Goal: Information Seeking & Learning: Learn about a topic

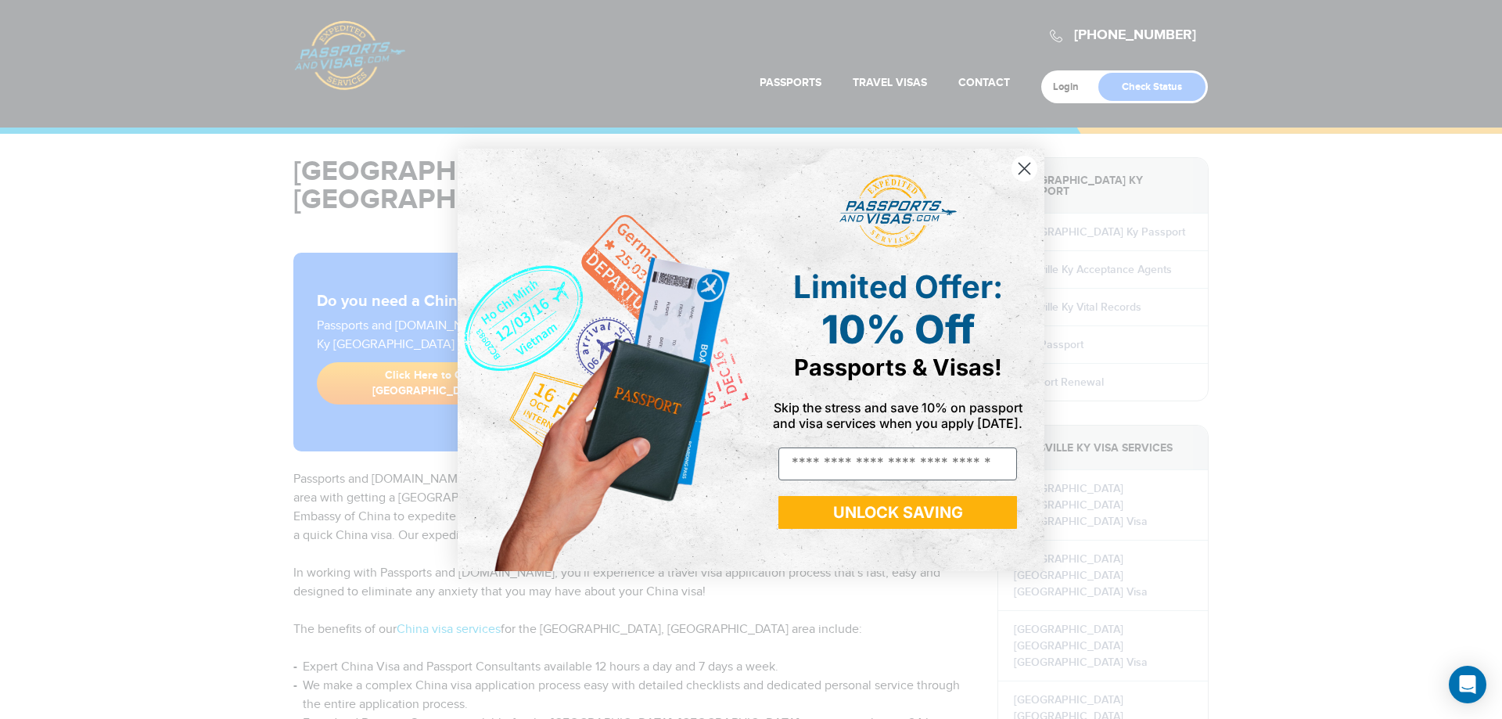
click at [1030, 155] on circle "Close dialog" at bounding box center [1025, 168] width 26 height 26
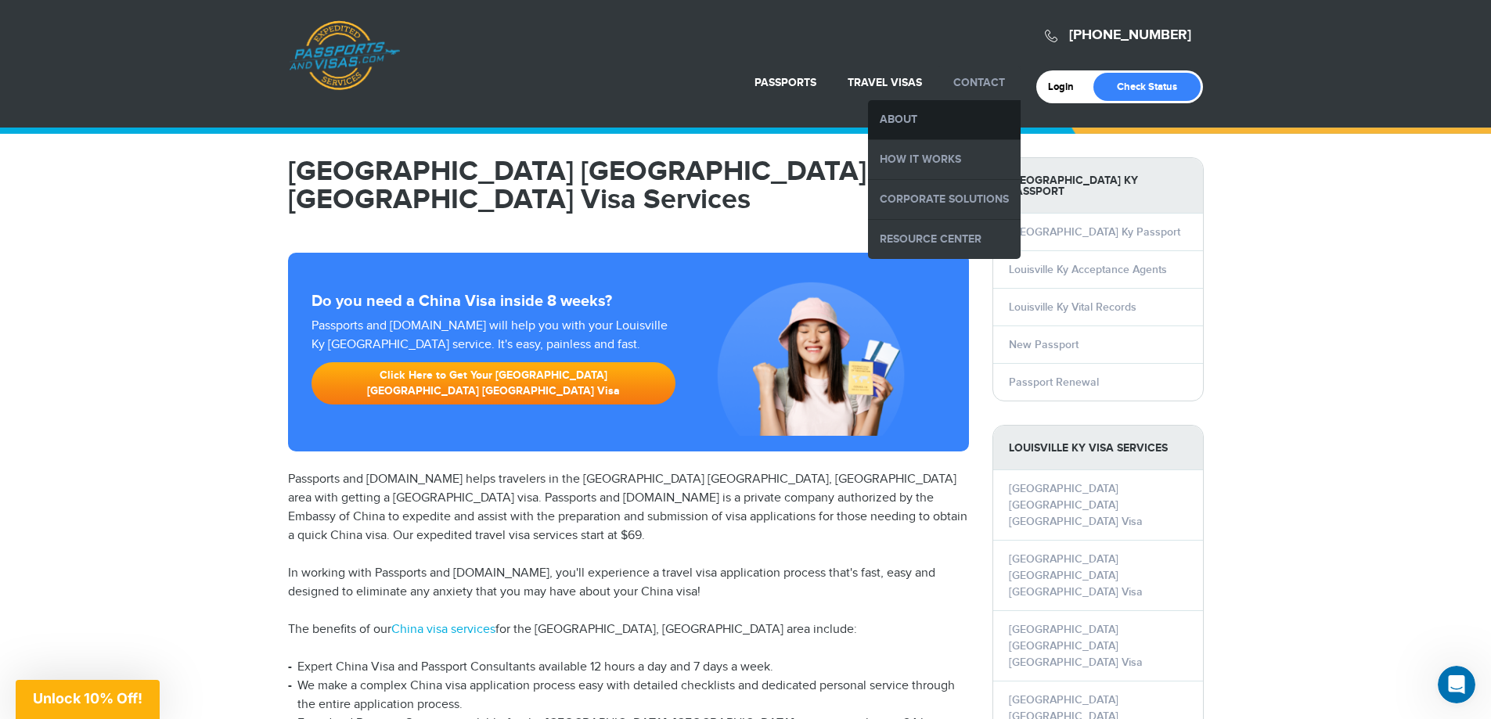
click at [912, 118] on link "About" at bounding box center [944, 119] width 153 height 39
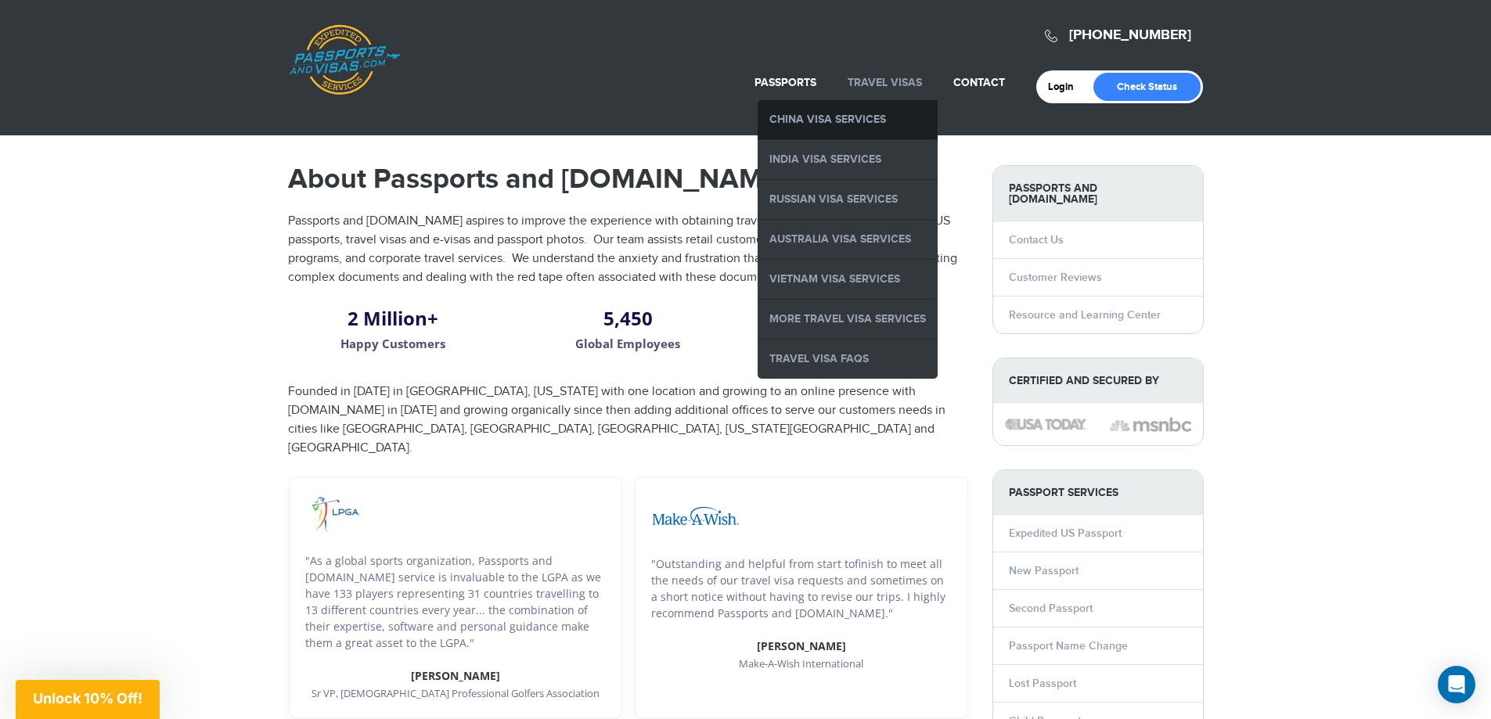
click at [861, 114] on link "China Visa Services" at bounding box center [847, 119] width 180 height 39
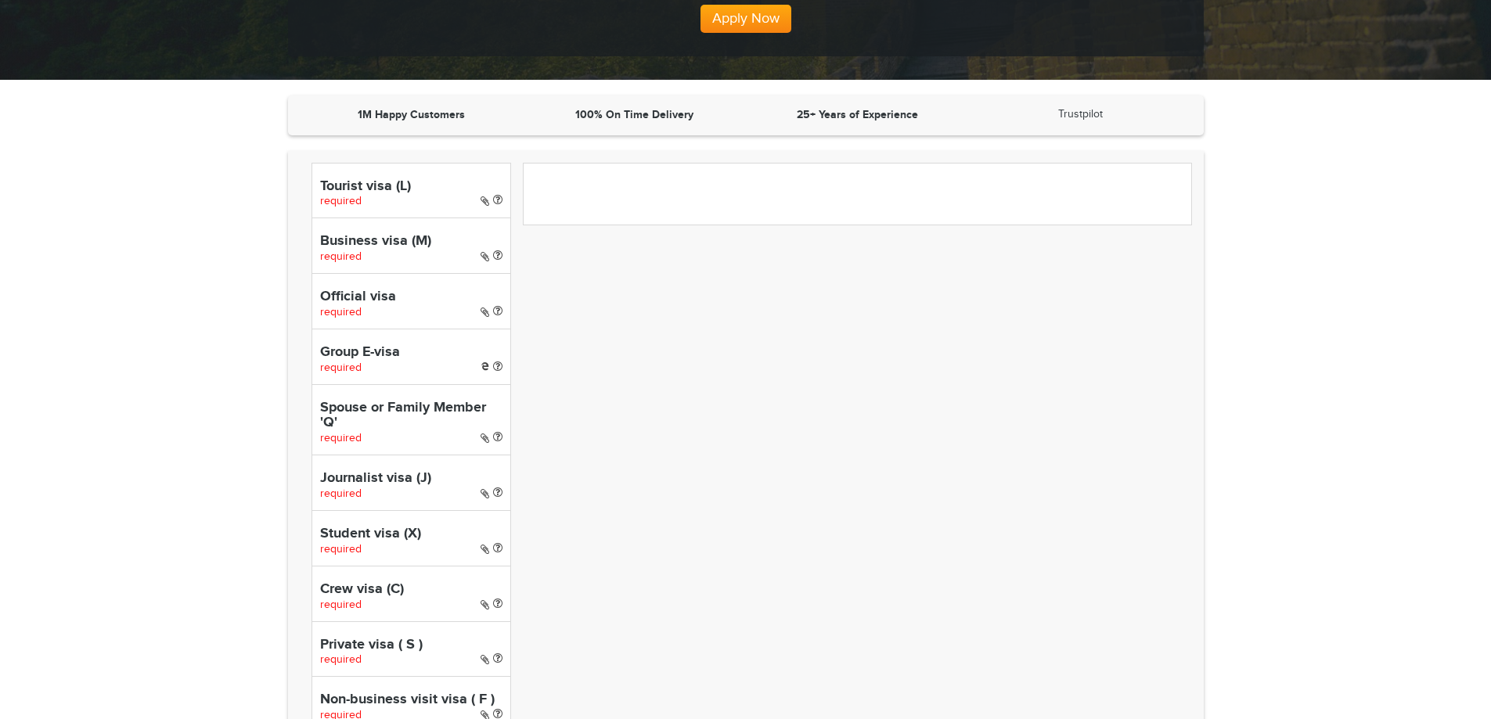
click at [341, 238] on h4 "Business visa (M)" at bounding box center [411, 242] width 182 height 16
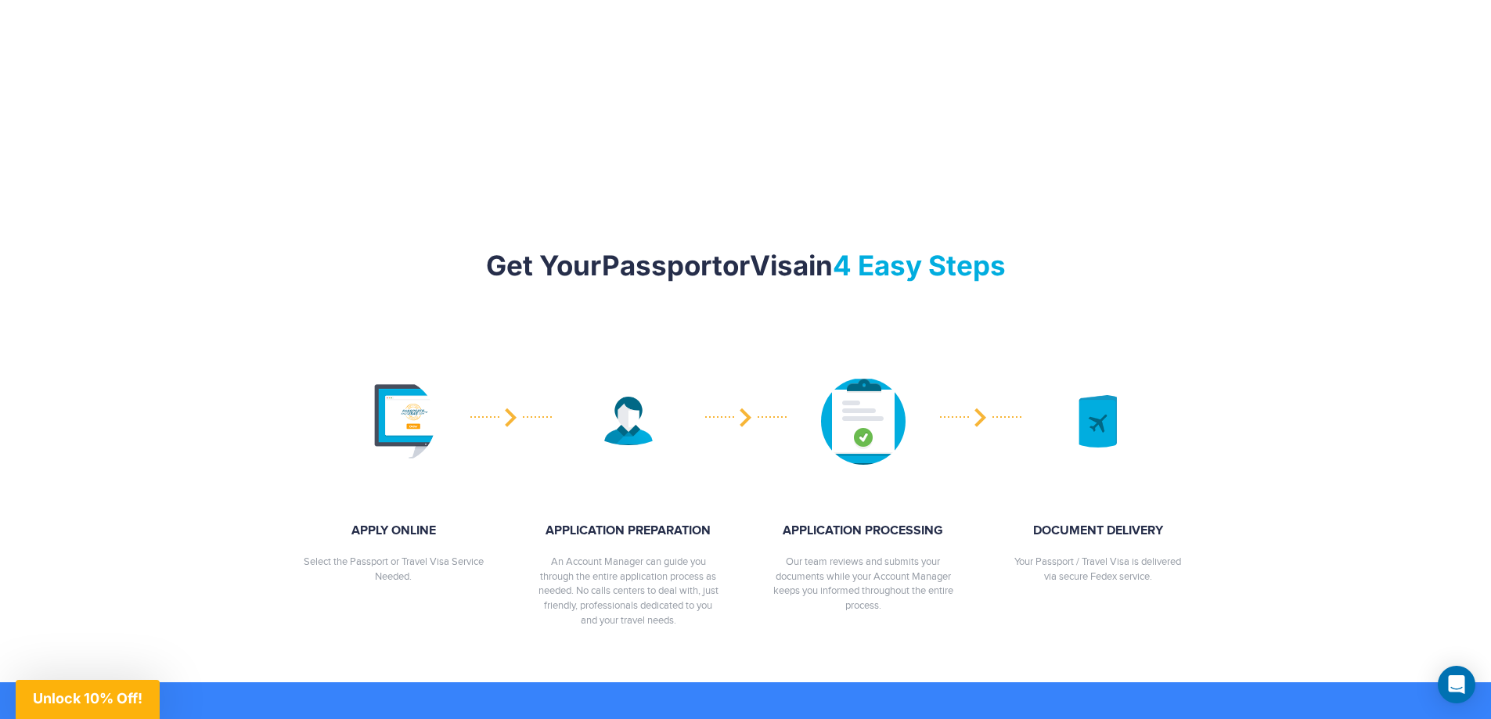
scroll to position [1793, 0]
